Goal: Task Accomplishment & Management: Use online tool/utility

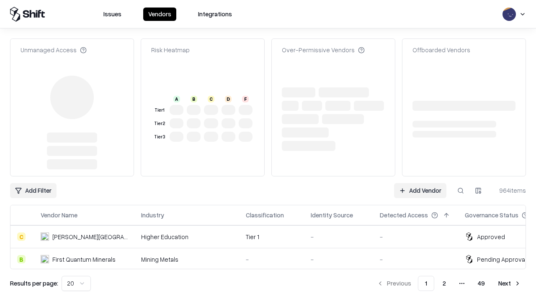
click at [420, 183] on link "Add Vendor" at bounding box center [420, 190] width 52 height 15
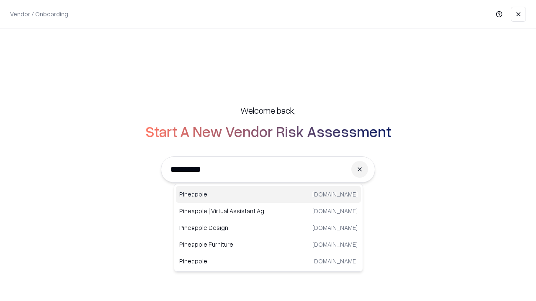
click at [268, 195] on div "Pineapple [DOMAIN_NAME]" at bounding box center [268, 194] width 185 height 17
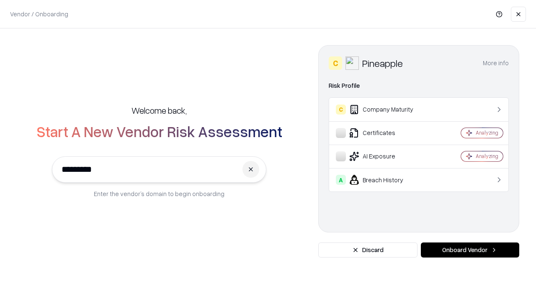
type input "*********"
click at [470, 250] on button "Onboard Vendor" at bounding box center [470, 250] width 98 height 15
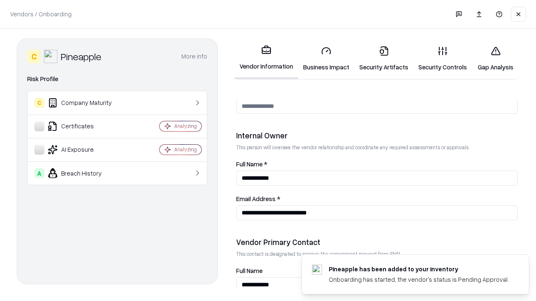
scroll to position [434, 0]
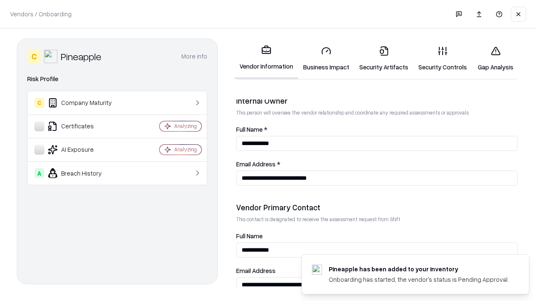
click at [383, 59] on link "Security Artifacts" at bounding box center [383, 58] width 59 height 39
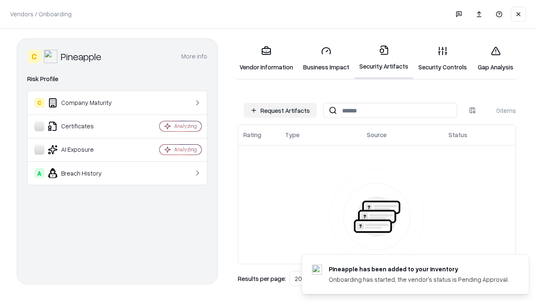
click at [280, 110] on button "Request Artifacts" at bounding box center [280, 110] width 73 height 15
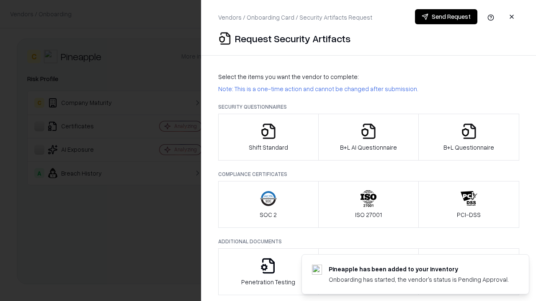
click at [468, 137] on icon "button" at bounding box center [468, 131] width 17 height 17
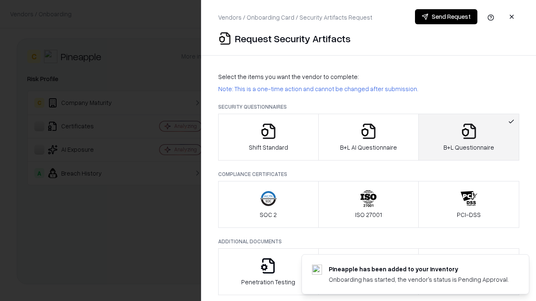
click at [368, 137] on icon "button" at bounding box center [368, 131] width 17 height 17
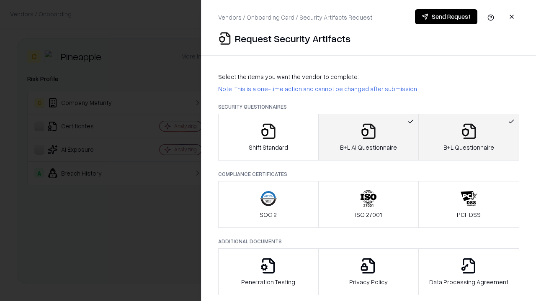
click at [446, 17] on button "Send Request" at bounding box center [446, 16] width 62 height 15
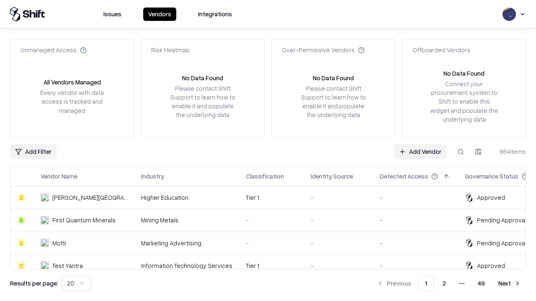
click at [420, 152] on link "Add Vendor" at bounding box center [420, 151] width 52 height 15
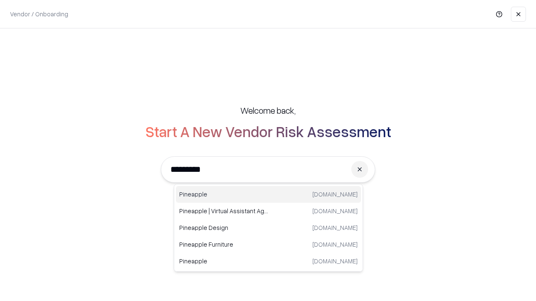
click at [268, 195] on div "Pineapple [DOMAIN_NAME]" at bounding box center [268, 194] width 185 height 17
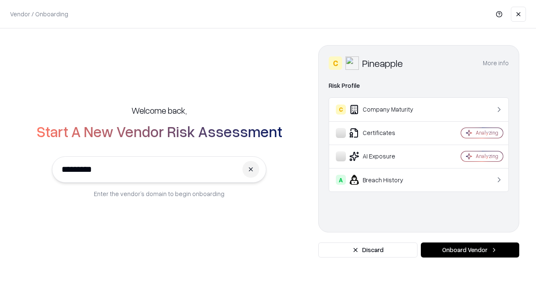
type input "*********"
click at [470, 250] on button "Onboard Vendor" at bounding box center [470, 250] width 98 height 15
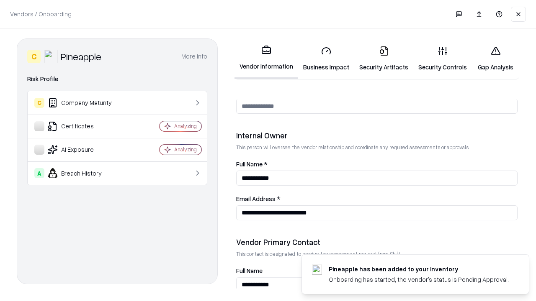
scroll to position [434, 0]
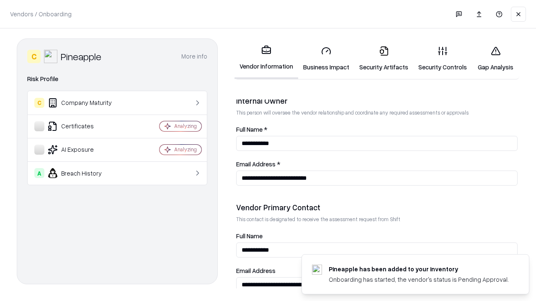
click at [495, 59] on link "Gap Analysis" at bounding box center [495, 58] width 47 height 39
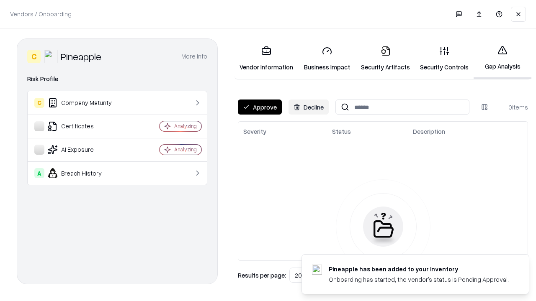
click at [259, 107] on button "Approve" at bounding box center [260, 107] width 44 height 15
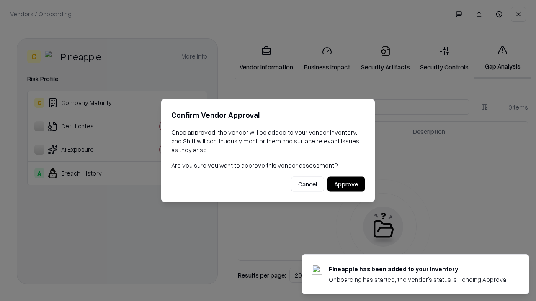
click at [346, 184] on button "Approve" at bounding box center [345, 184] width 37 height 15
